Goal: Information Seeking & Learning: Learn about a topic

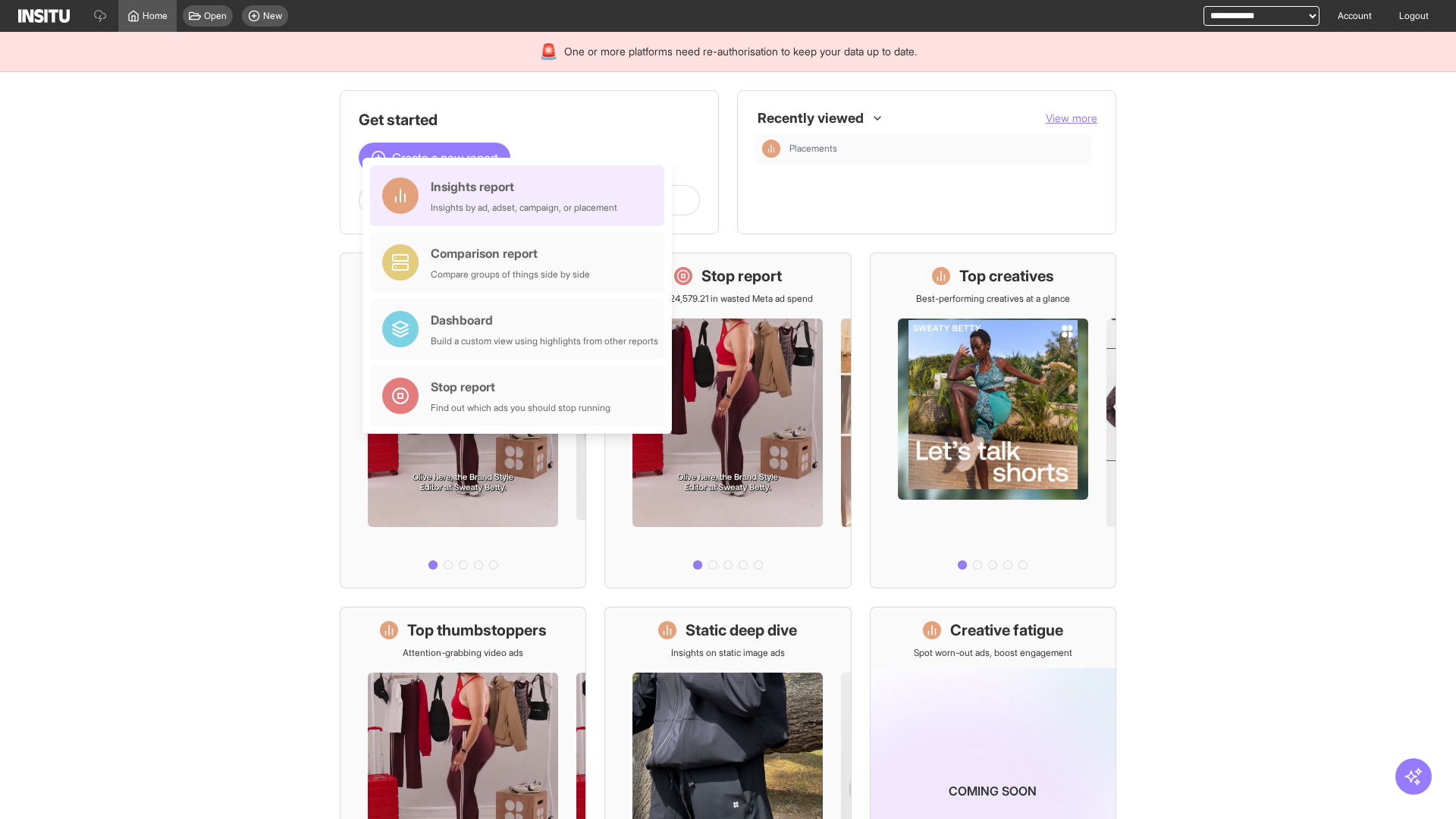
click at [521, 196] on div "Insights report Insights by ad, adset, campaign, or placement" at bounding box center [524, 196] width 187 height 36
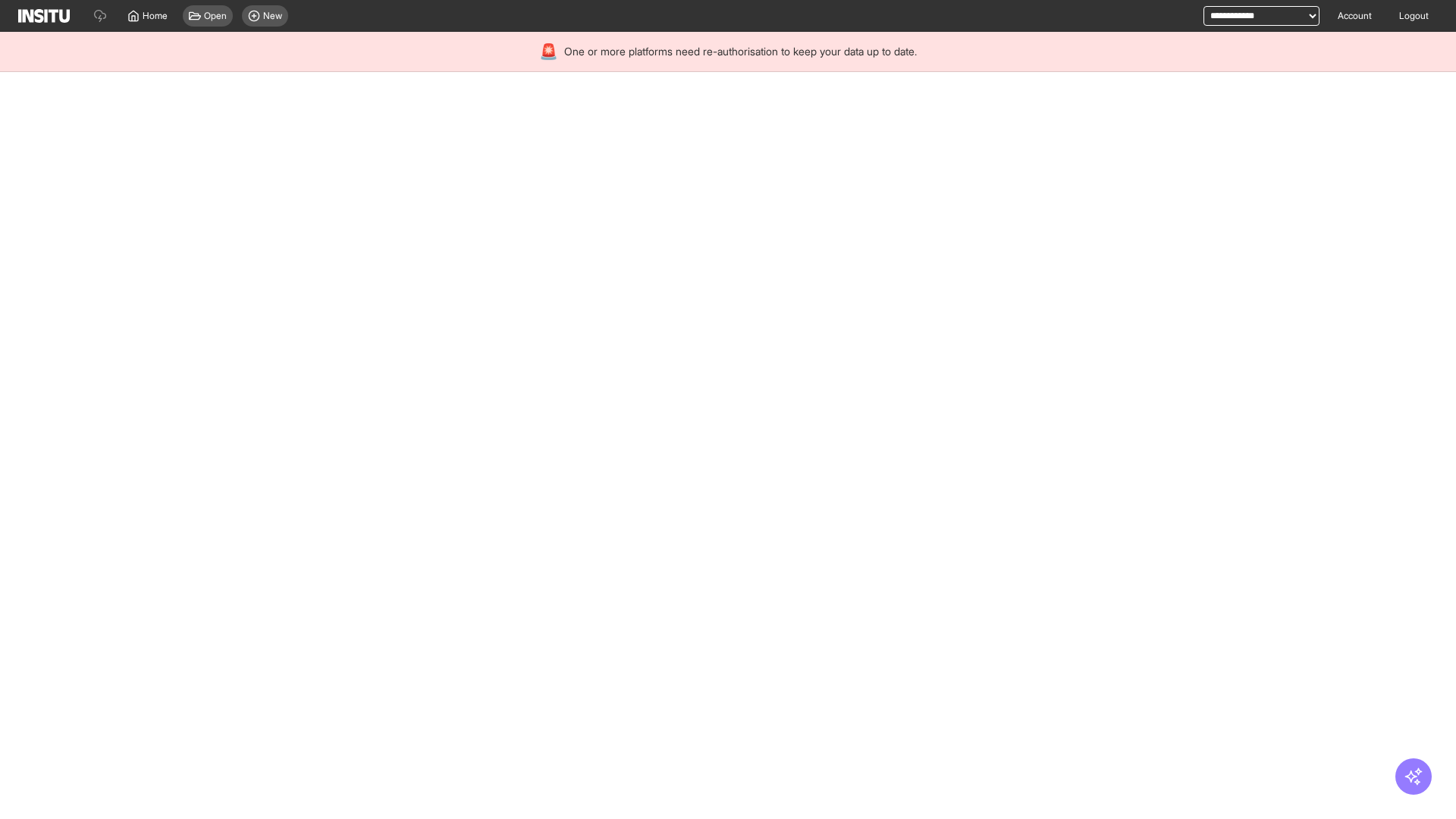
select select "**"
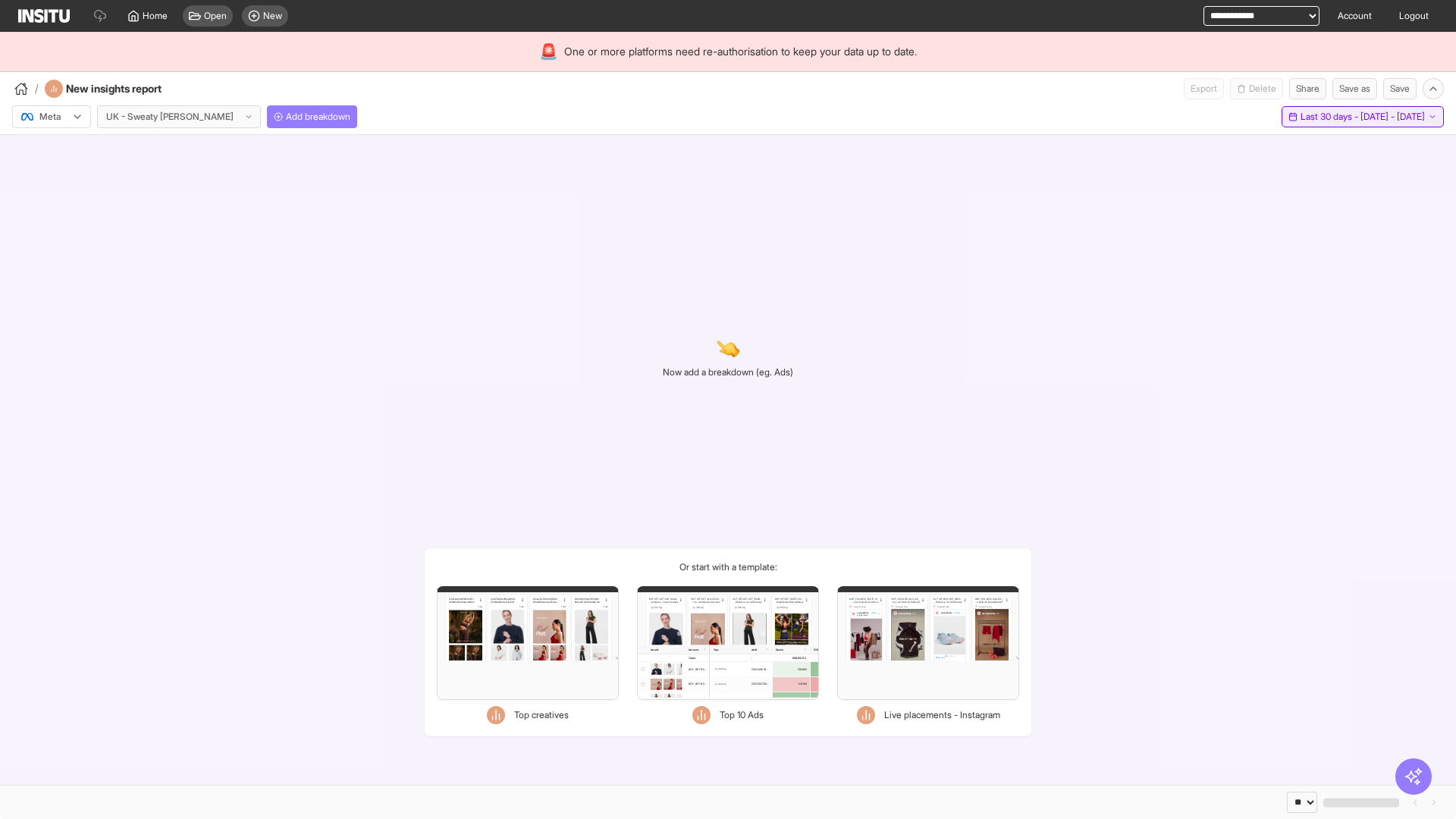
click at [1328, 117] on span "Last 30 days - [DATE] - [DATE]" at bounding box center [1362, 117] width 125 height 12
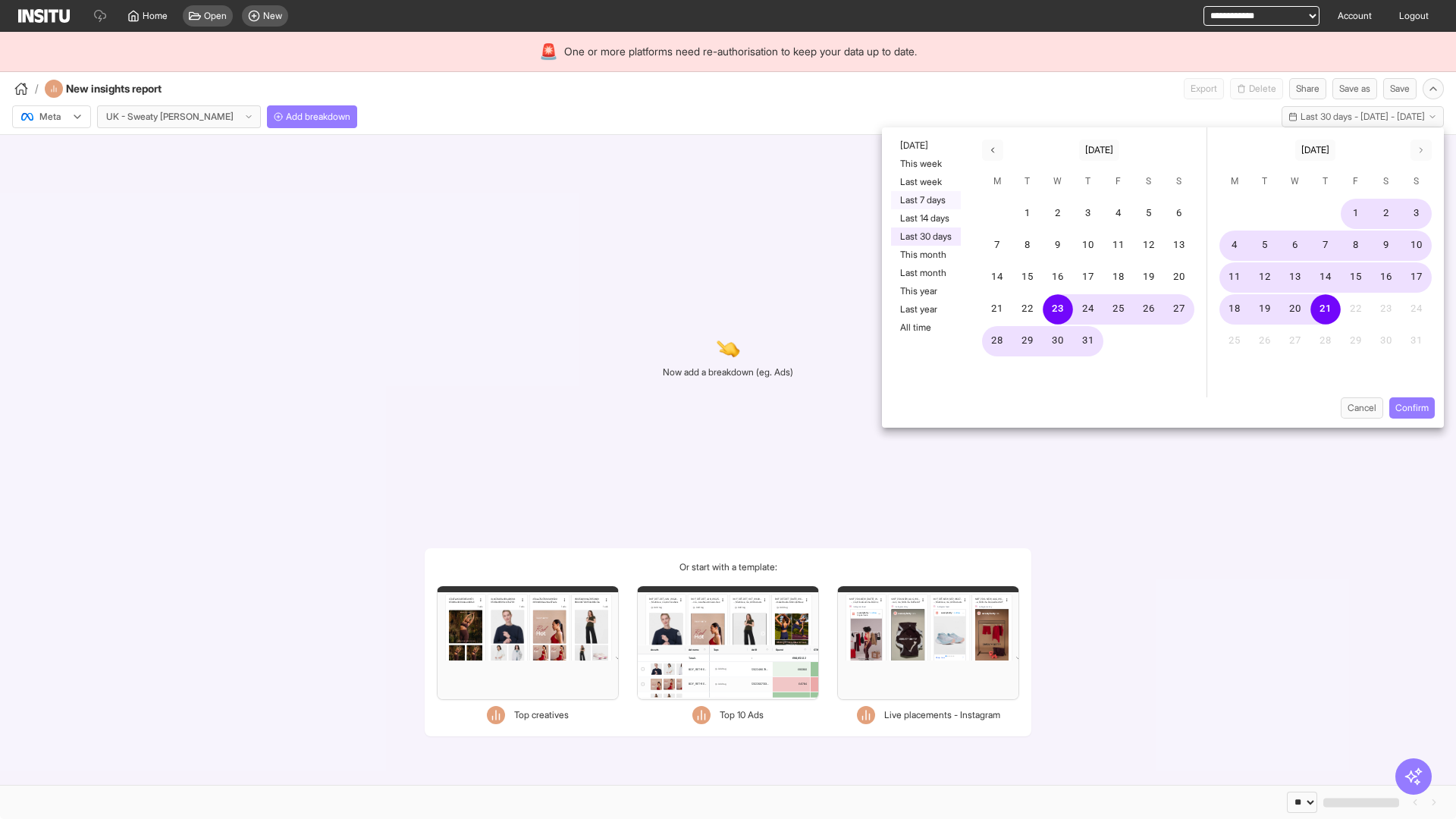
click at [924, 201] on button "Last 7 days" at bounding box center [926, 201] width 70 height 18
